Goal: Task Accomplishment & Management: Complete application form

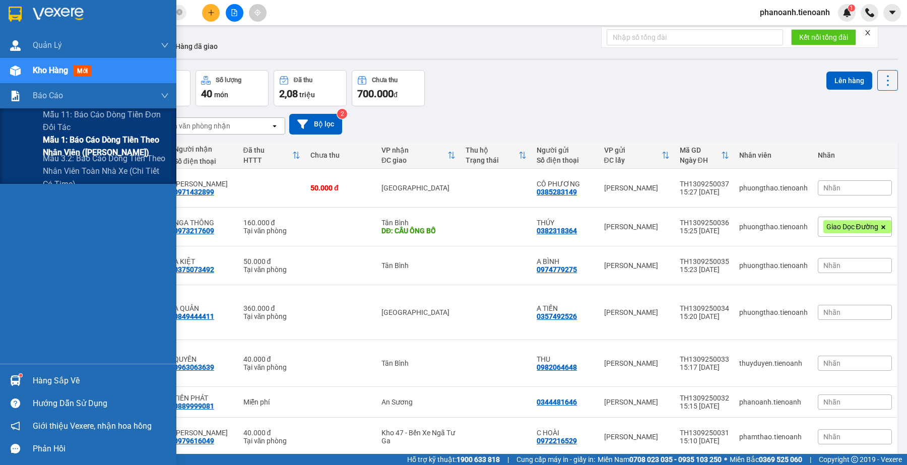
click at [85, 142] on span "Mẫu 1: Báo cáo dòng tiền theo nhân viên ([PERSON_NAME])" at bounding box center [106, 146] width 126 height 25
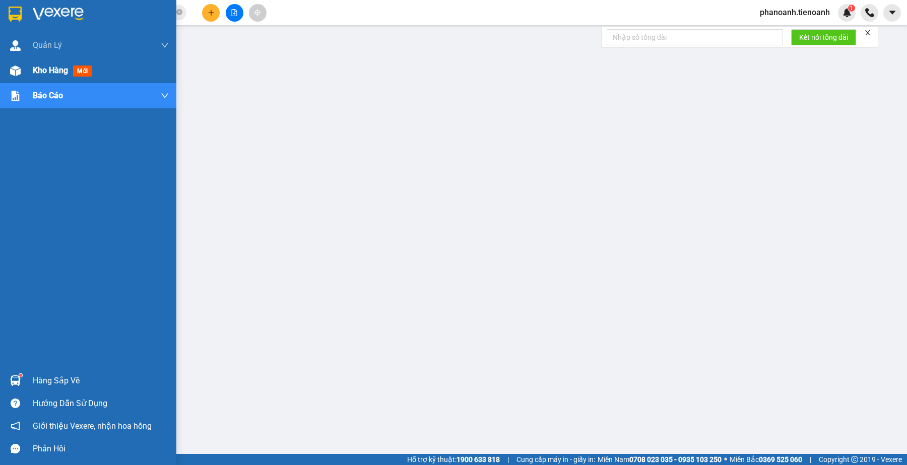
click at [73, 64] on div "Kho hàng mới" at bounding box center [64, 70] width 63 height 13
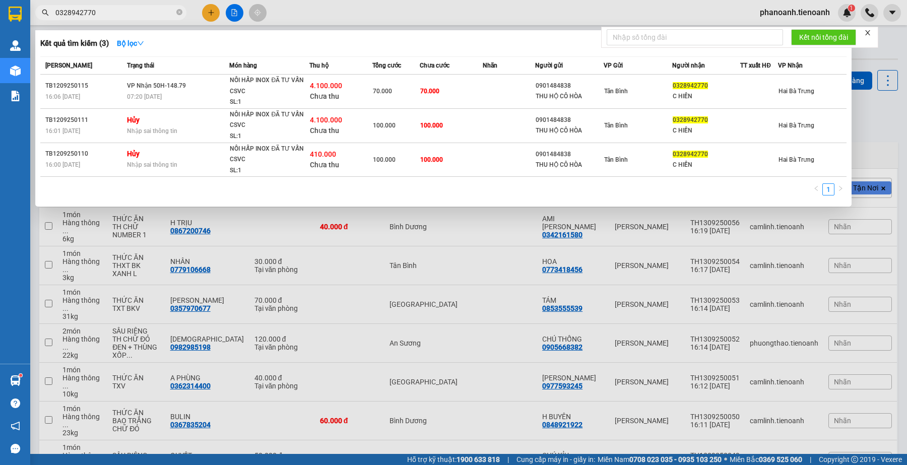
click at [149, 11] on input "0328942770" at bounding box center [114, 12] width 119 height 11
paste input "935404142"
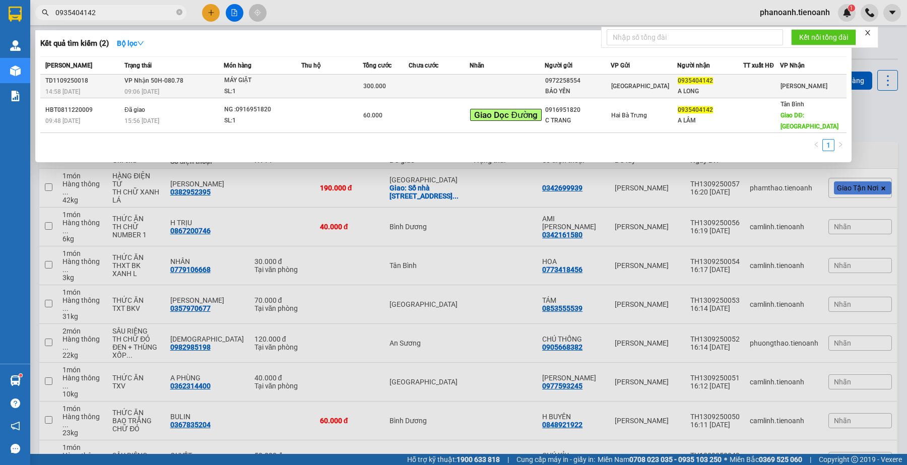
type input "0935404142"
click at [651, 80] on td "[GEOGRAPHIC_DATA]" at bounding box center [644, 87] width 67 height 24
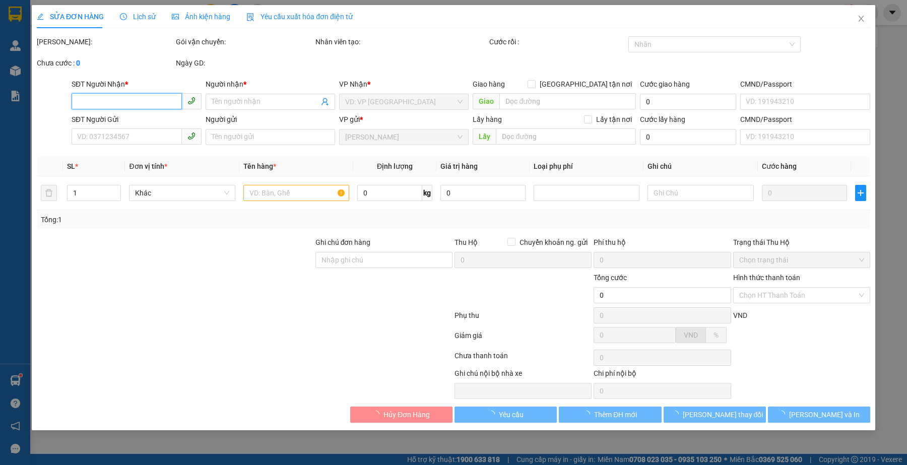
type input "0935404142"
type input "A LONG"
type input "0972258554"
type input "BẢO YẾN"
type input "300.000"
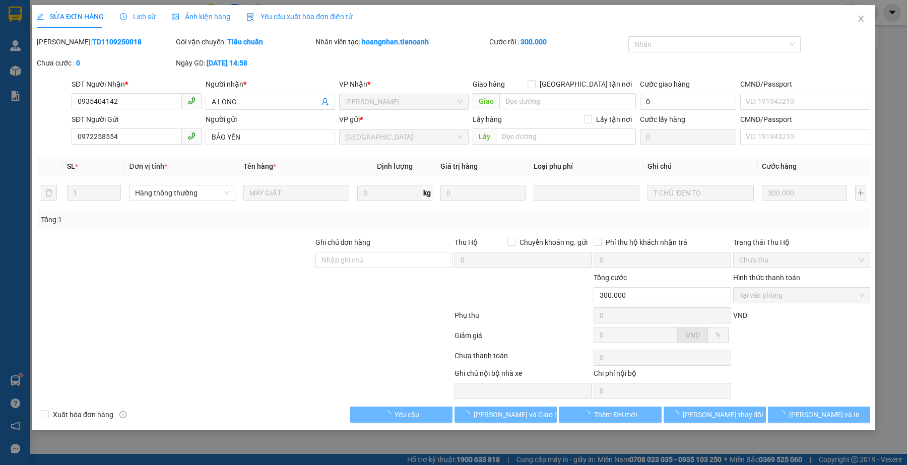
click at [139, 16] on span "Lịch sử" at bounding box center [138, 17] width 36 height 8
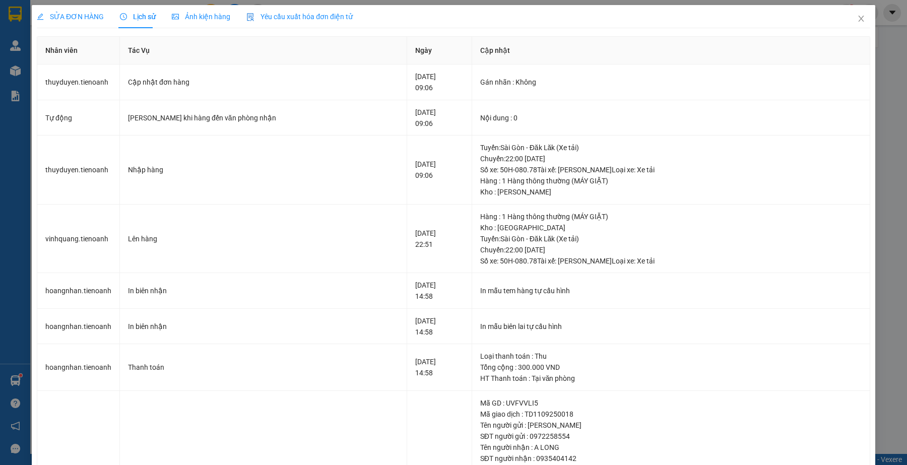
click at [89, 23] on div "SỬA ĐƠN HÀNG" at bounding box center [70, 16] width 67 height 23
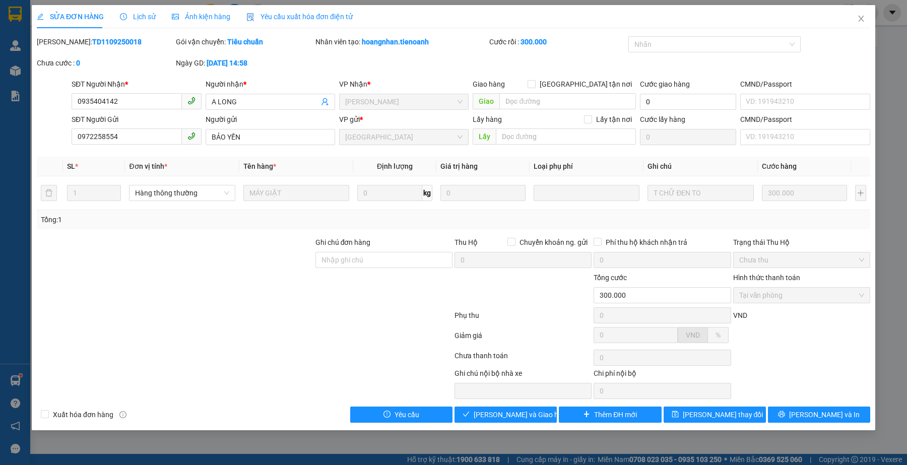
click at [246, 291] on div at bounding box center [175, 289] width 279 height 35
click at [247, 368] on div at bounding box center [245, 358] width 418 height 20
click at [147, 15] on span "Lịch sử" at bounding box center [138, 17] width 36 height 8
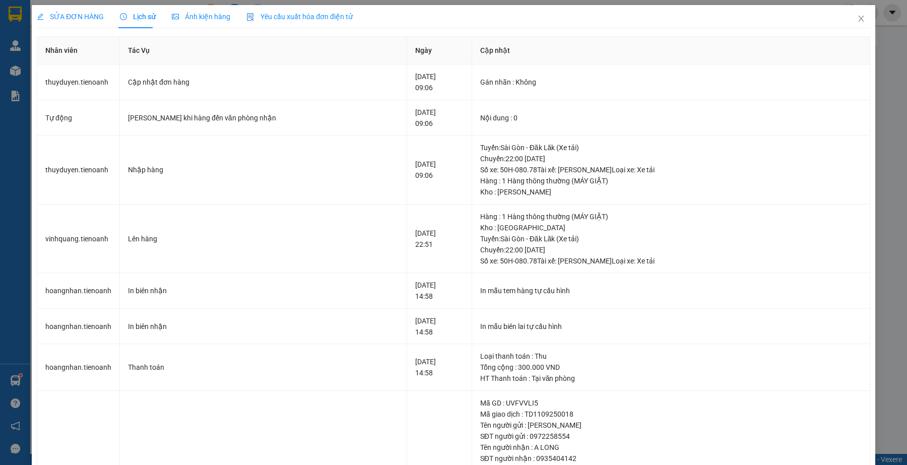
click at [756, 22] on div "SỬA ĐƠN HÀNG Lịch sử Ảnh kiện hàng Yêu cầu xuất hóa đơn điện tử" at bounding box center [454, 16] width 834 height 23
click at [74, 17] on span "SỬA ĐƠN HÀNG" at bounding box center [70, 17] width 67 height 8
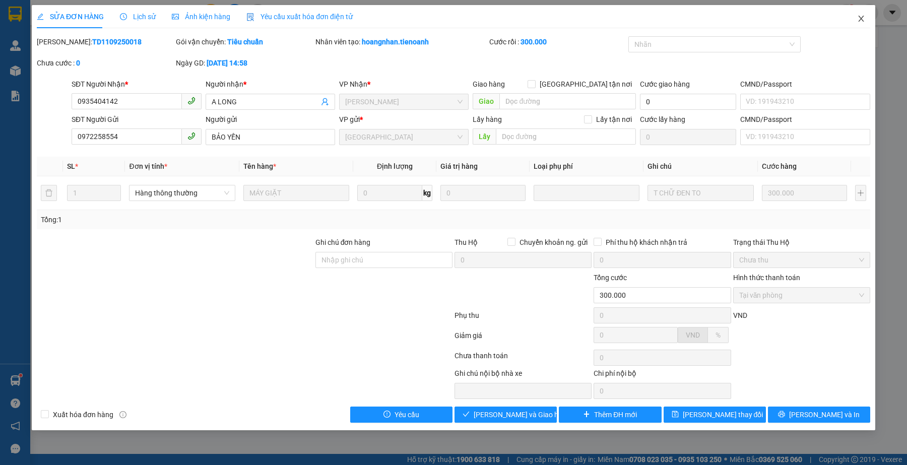
click at [862, 19] on icon "close" at bounding box center [861, 19] width 6 height 6
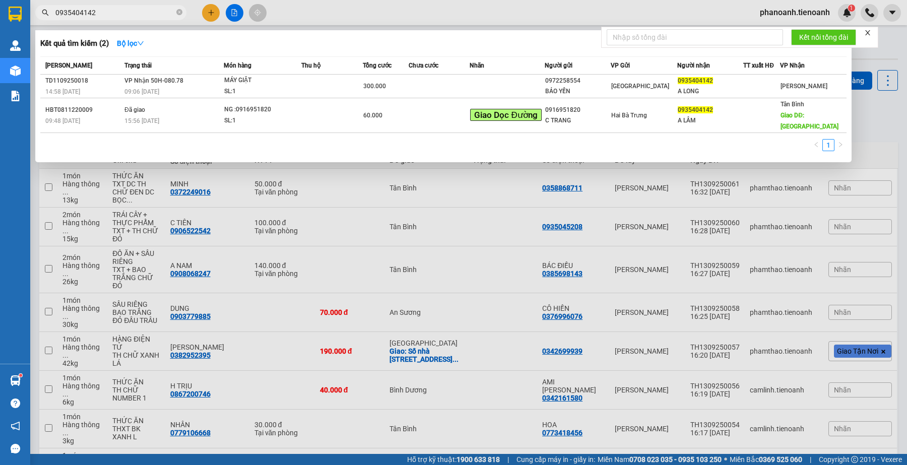
click at [122, 12] on input "0935404142" at bounding box center [114, 12] width 119 height 11
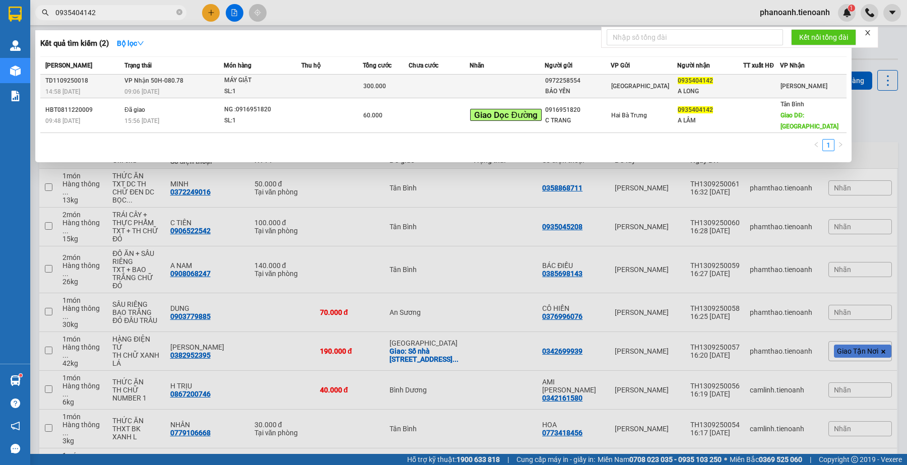
click at [183, 81] on td "VP Nhận 50H-080.78 09:06 [DATE]" at bounding box center [173, 87] width 102 height 24
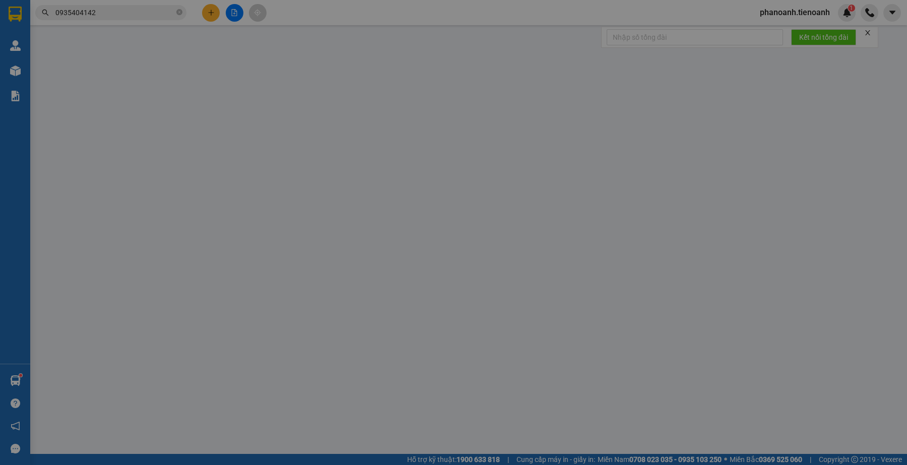
type input "0935404142"
type input "A LONG"
type input "0972258554"
type input "BẢO YẾN"
type input "300.000"
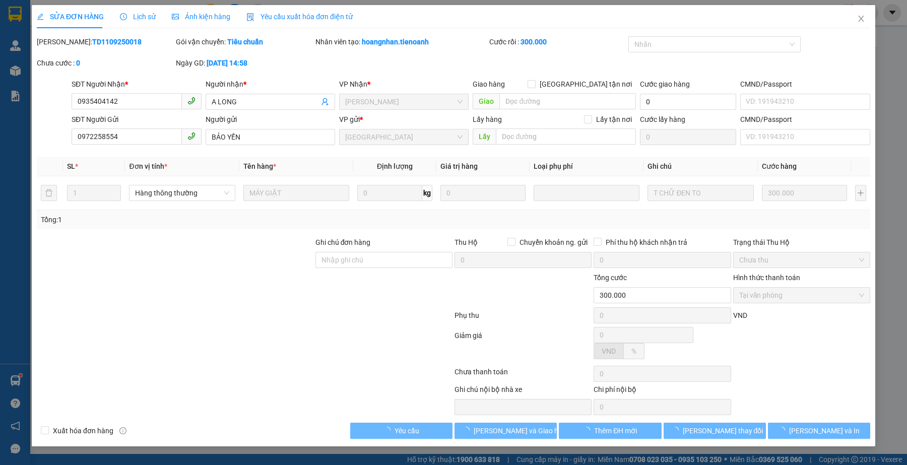
click at [234, 326] on div at bounding box center [245, 317] width 418 height 20
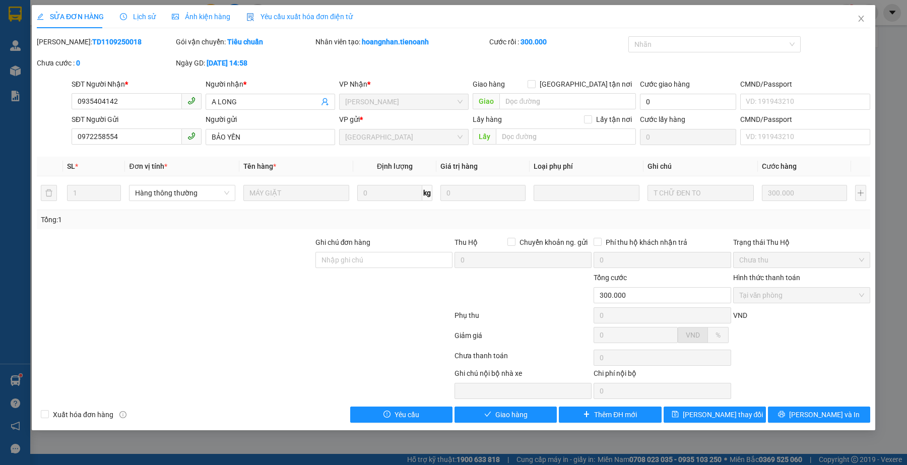
click at [132, 16] on span "Lịch sử" at bounding box center [138, 17] width 36 height 8
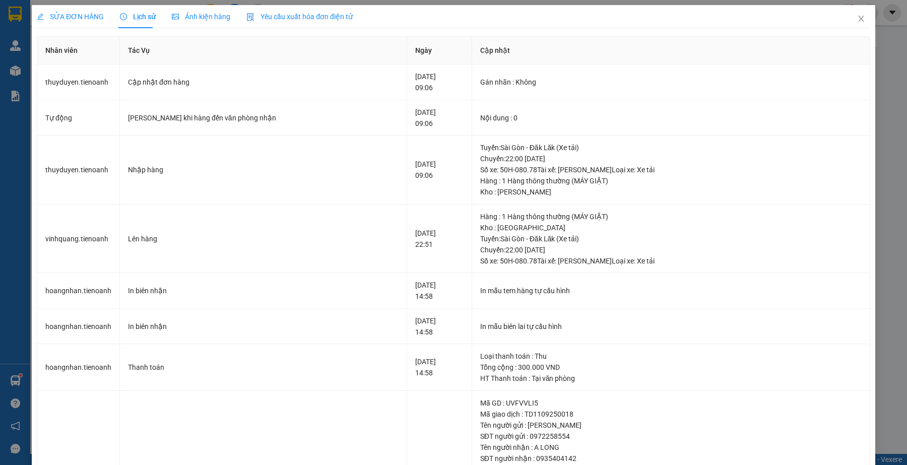
click at [65, 7] on div "SỬA ĐƠN HÀNG" at bounding box center [70, 16] width 67 height 23
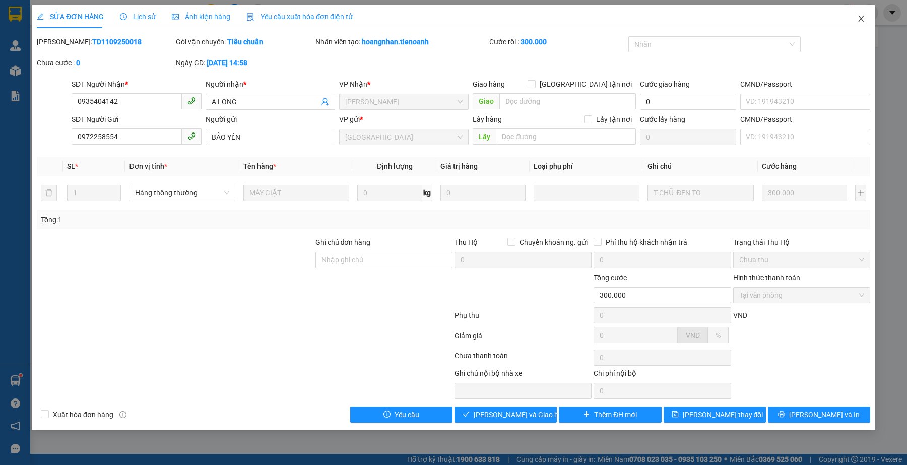
click at [860, 19] on icon "close" at bounding box center [861, 19] width 6 height 6
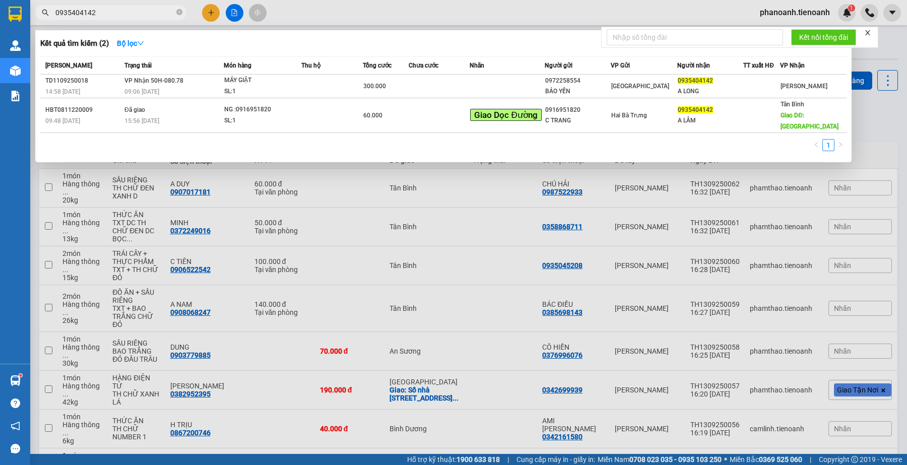
click at [150, 15] on input "0935404142" at bounding box center [114, 12] width 119 height 11
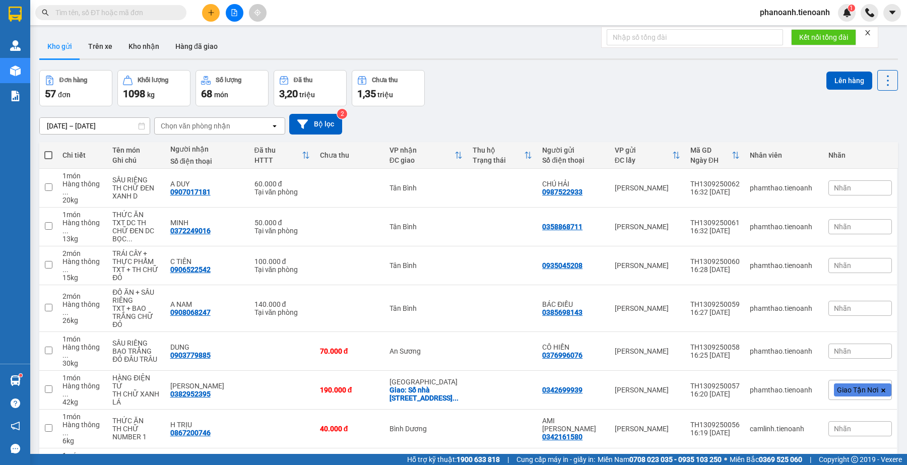
click at [141, 11] on input "text" at bounding box center [114, 12] width 119 height 11
click at [125, 8] on input "text" at bounding box center [114, 12] width 119 height 11
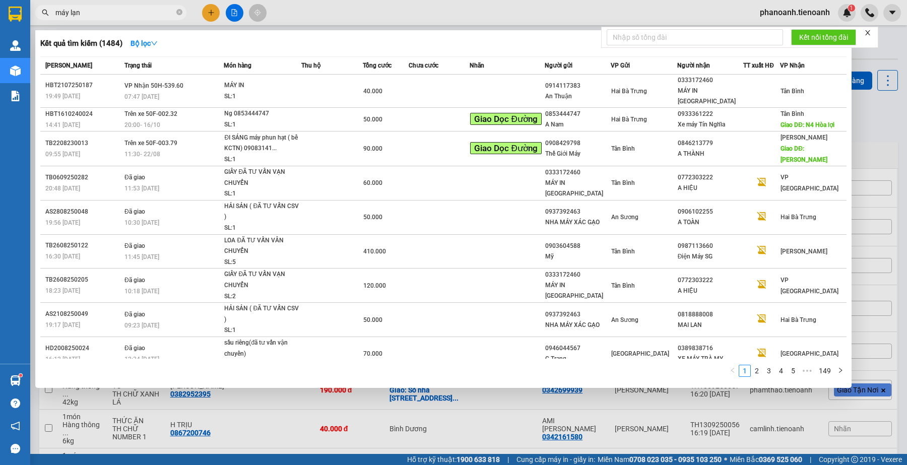
type input "máy lạnh"
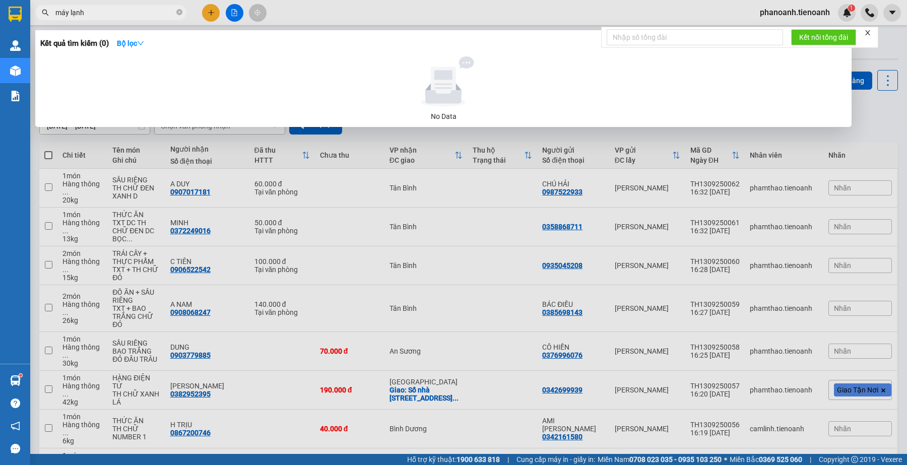
click at [128, 14] on input "máy lạnh" at bounding box center [114, 12] width 119 height 11
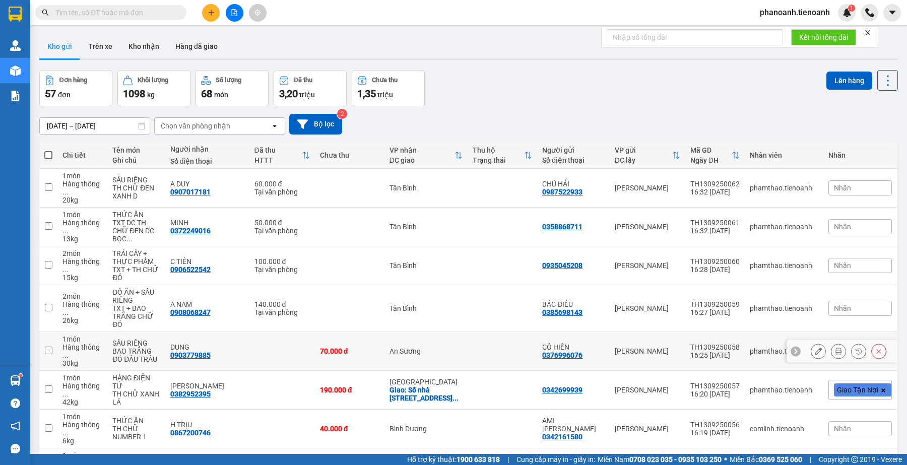
scroll to position [89, 0]
